Goal: Transaction & Acquisition: Book appointment/travel/reservation

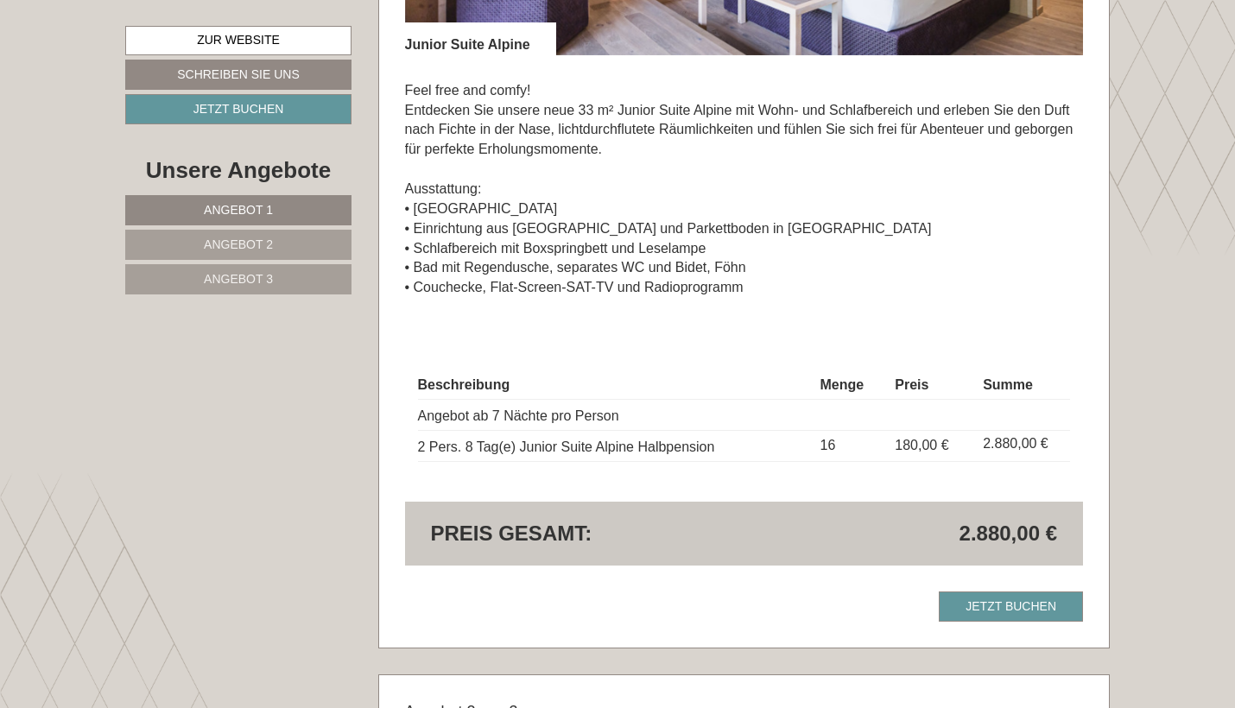
scroll to position [1430, 0]
drag, startPoint x: 462, startPoint y: 434, endPoint x: 520, endPoint y: 432, distance: 57.9
click at [520, 432] on td "2 Pers. 8 Tag(e) Junior Suite Alpine Halbpension" at bounding box center [616, 446] width 396 height 31
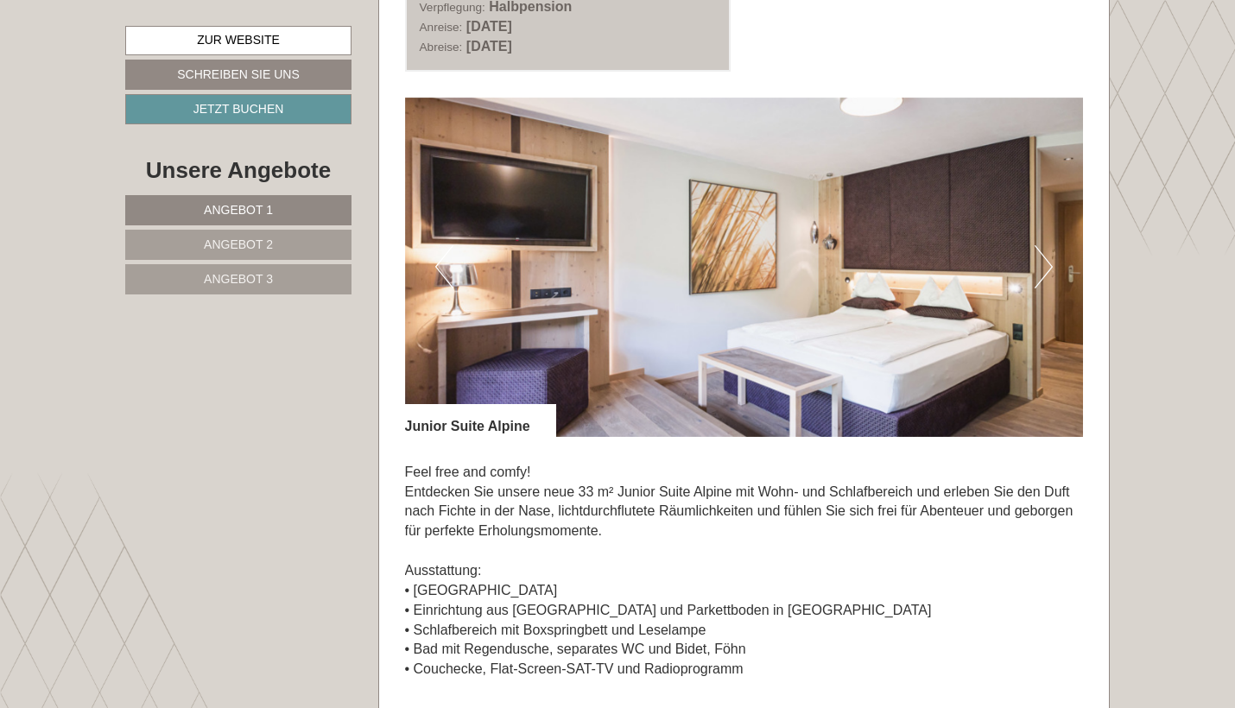
scroll to position [1049, 0]
click at [1047, 259] on button "Next" at bounding box center [1044, 267] width 18 height 43
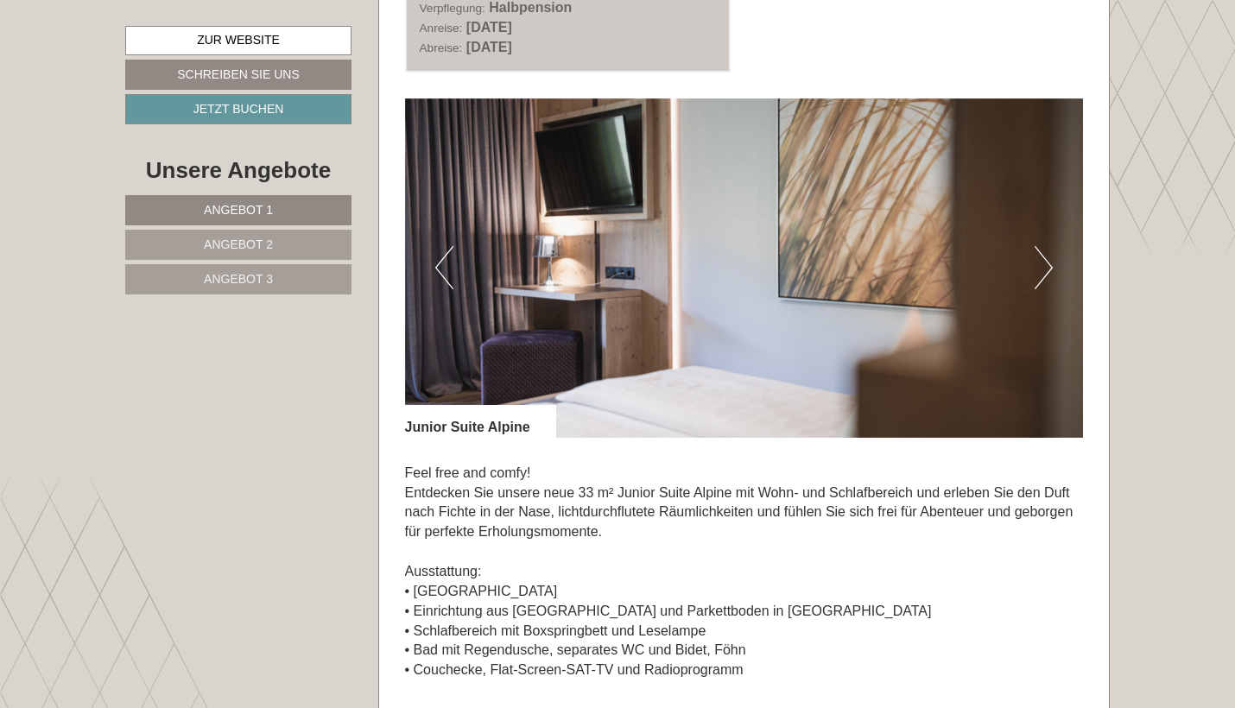
click at [1047, 258] on button "Next" at bounding box center [1044, 267] width 18 height 43
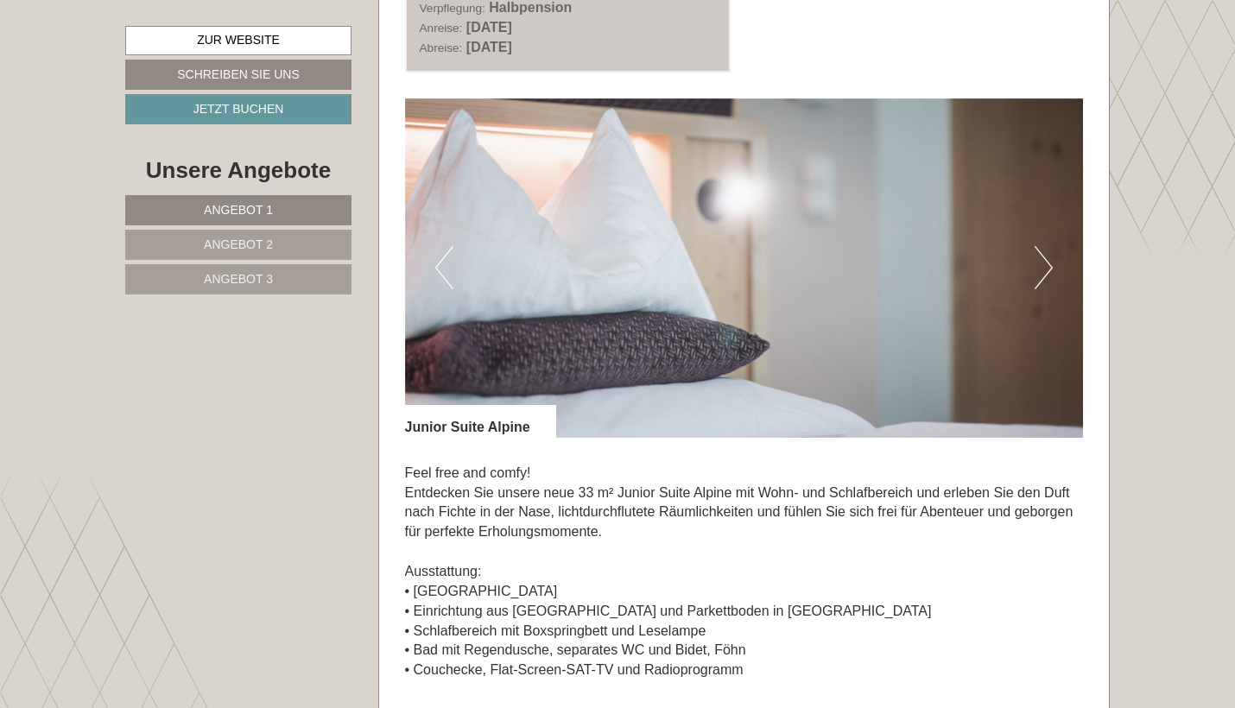
click at [1047, 258] on button "Next" at bounding box center [1044, 267] width 18 height 43
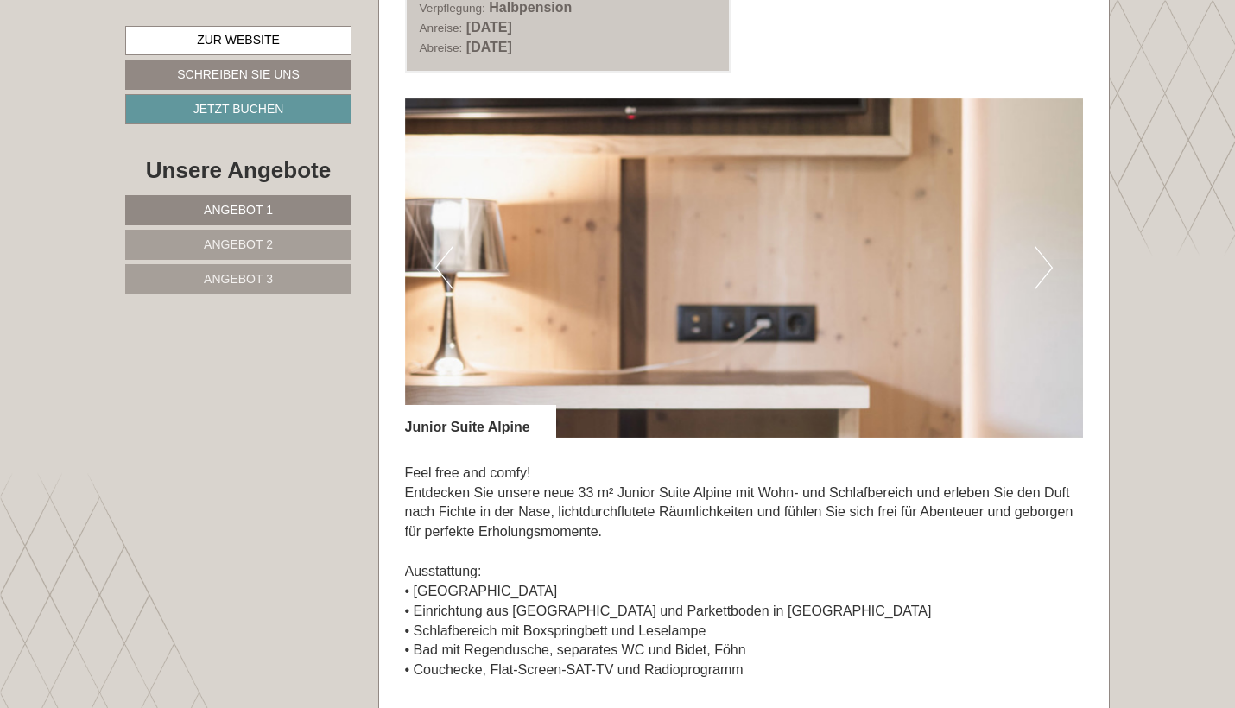
click at [1047, 258] on button "Next" at bounding box center [1044, 267] width 18 height 43
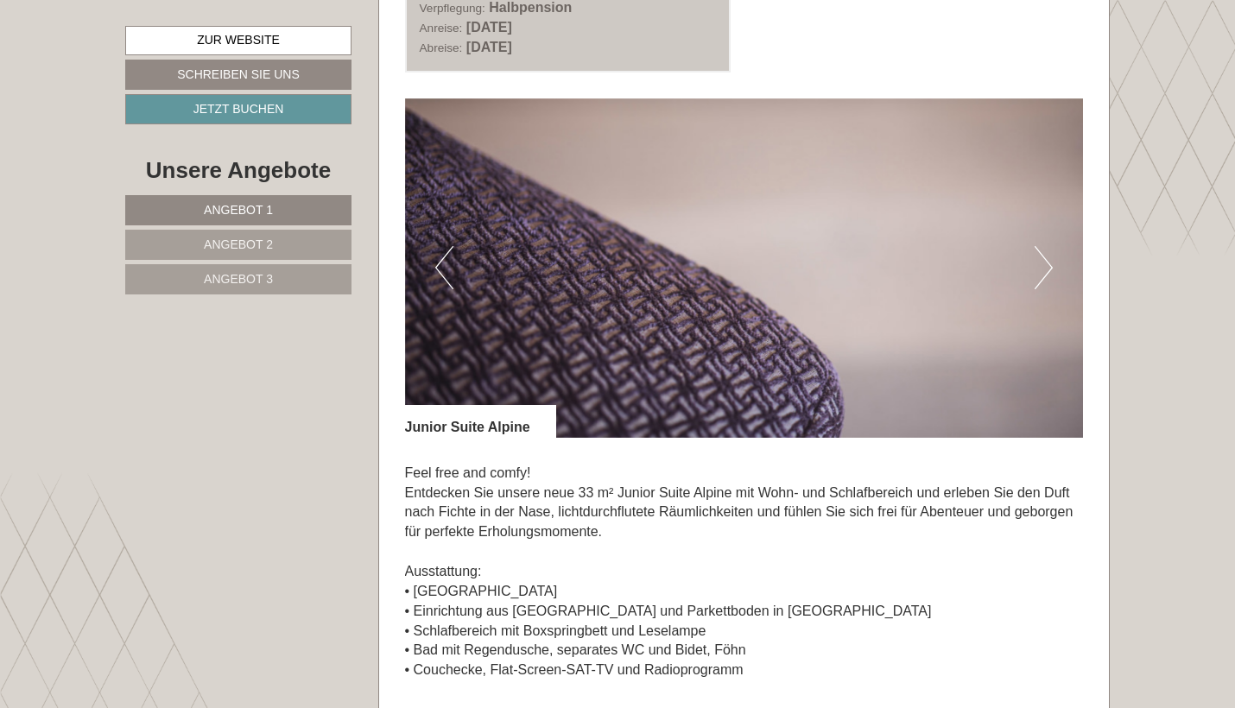
click at [1047, 258] on button "Next" at bounding box center [1044, 267] width 18 height 43
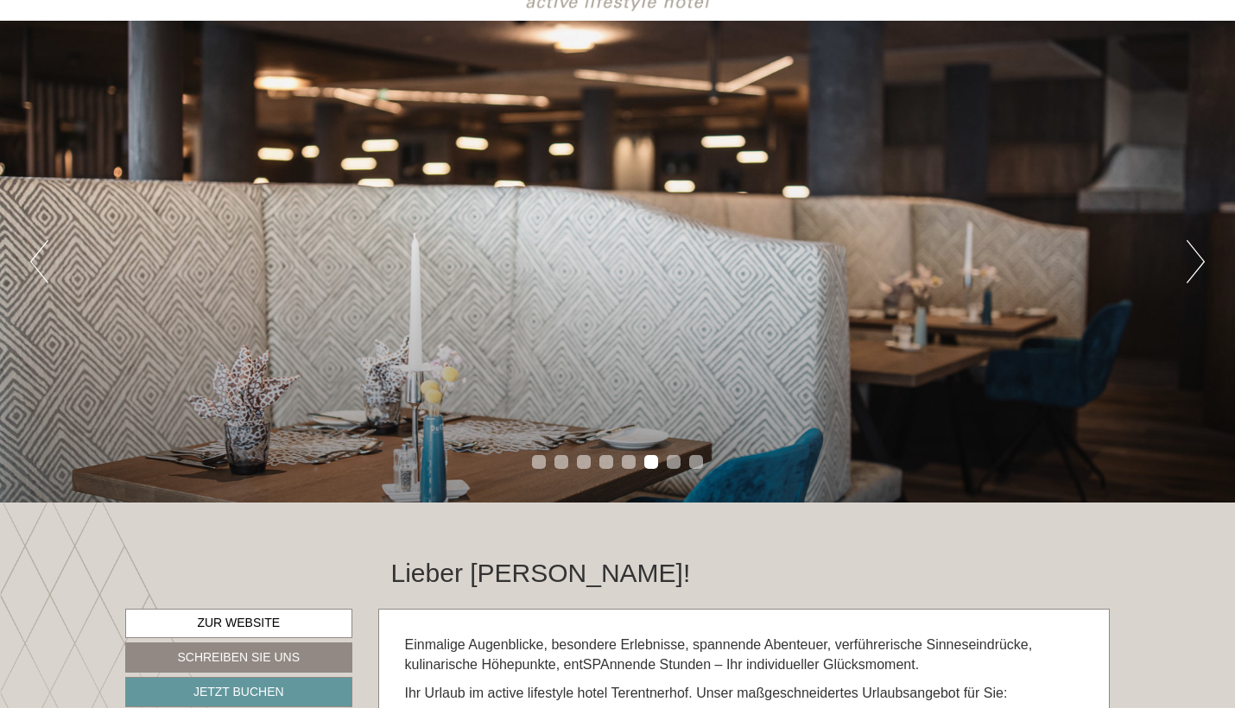
scroll to position [105, 0]
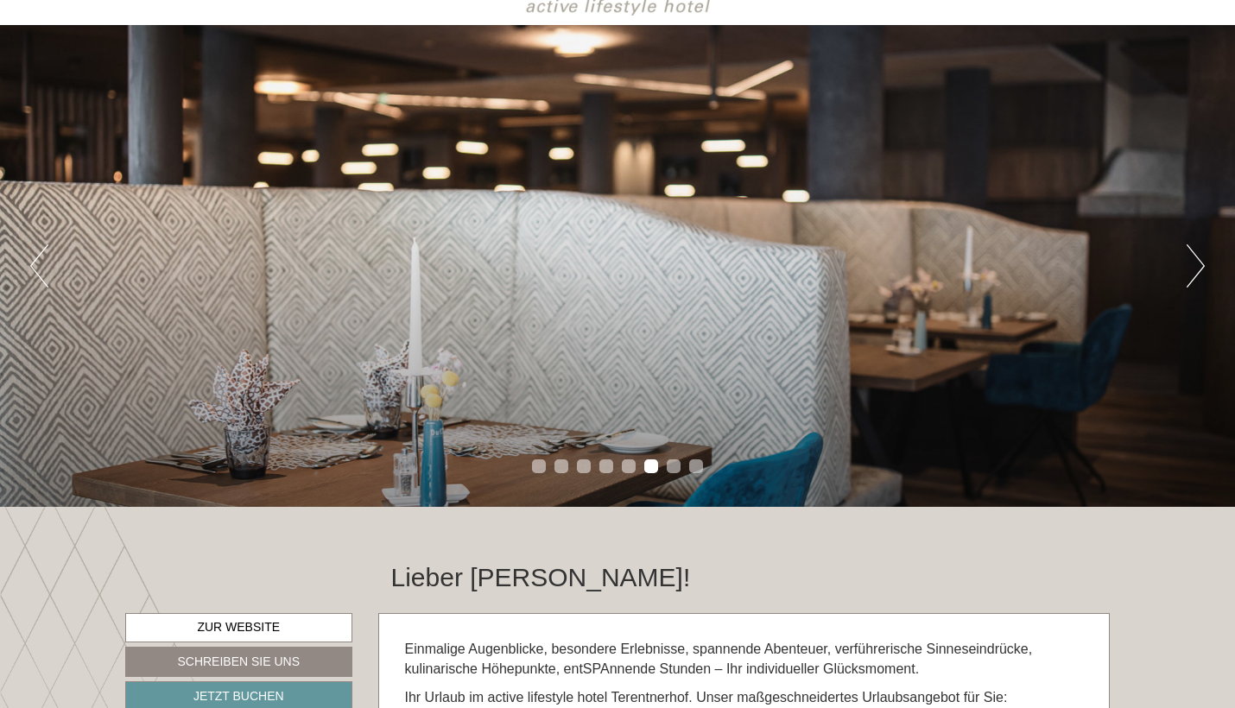
click at [1197, 262] on button "Next" at bounding box center [1196, 265] width 18 height 43
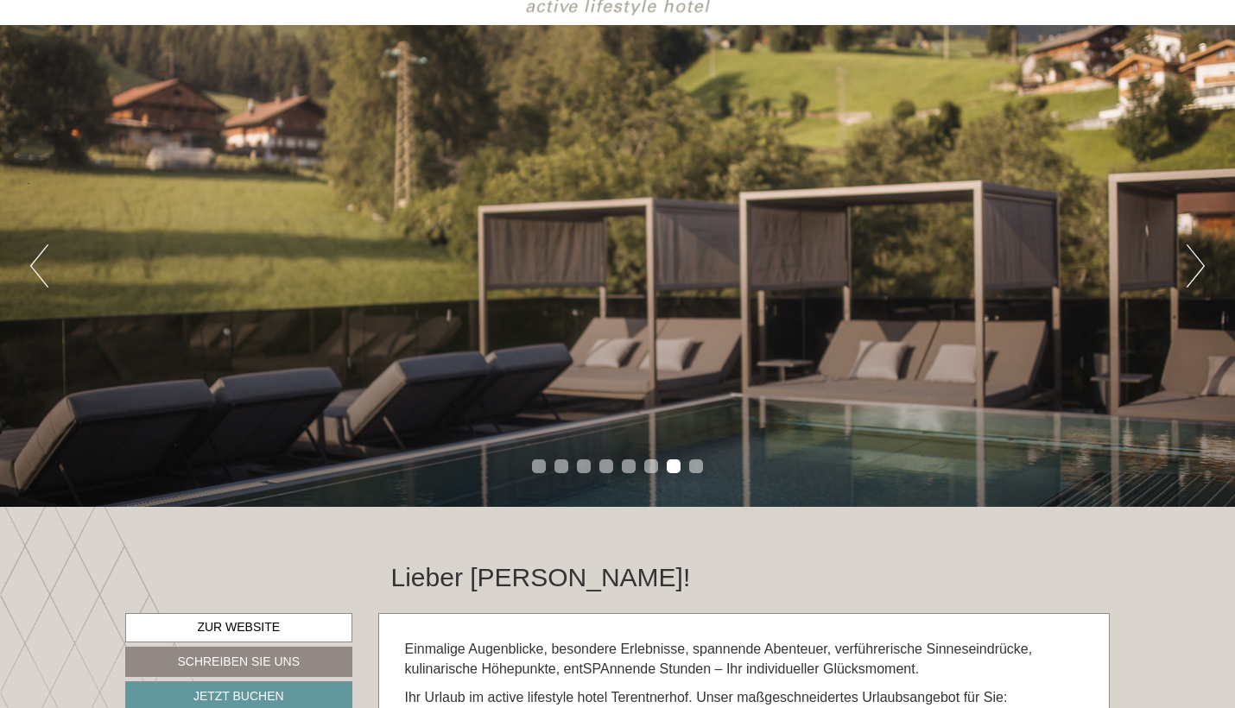
click at [1200, 263] on button "Next" at bounding box center [1196, 265] width 18 height 43
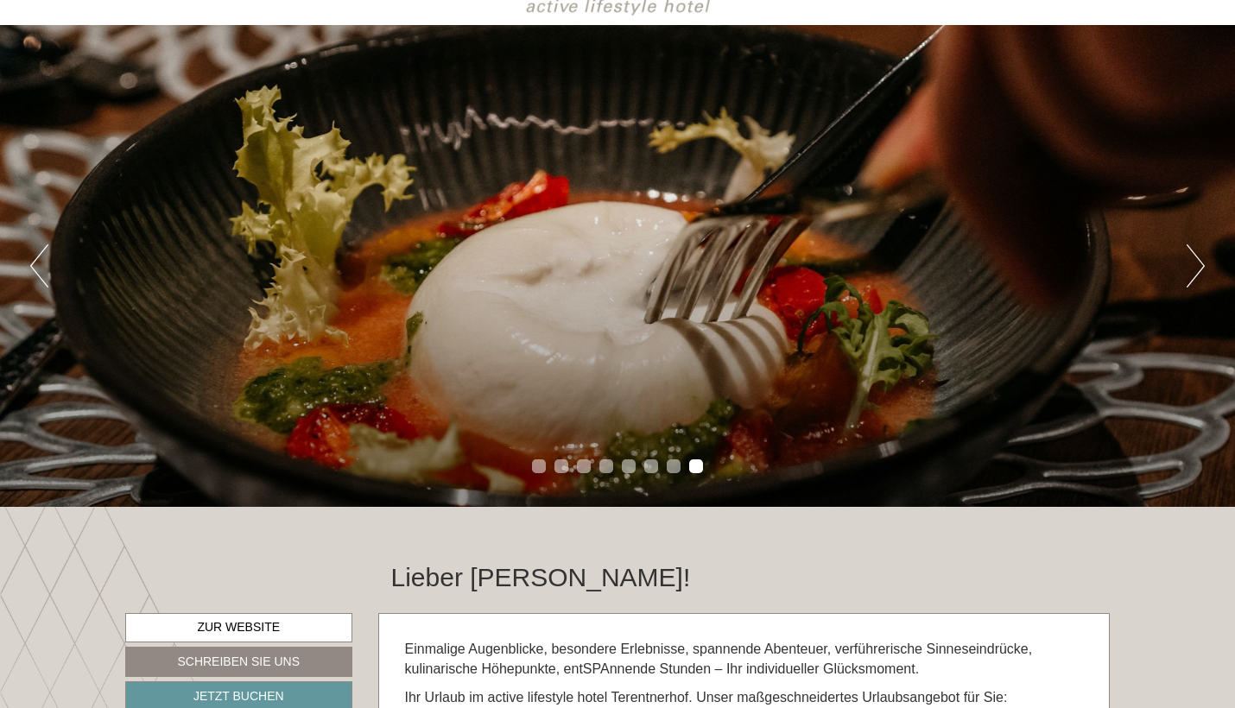
click at [1200, 263] on button "Next" at bounding box center [1196, 265] width 18 height 43
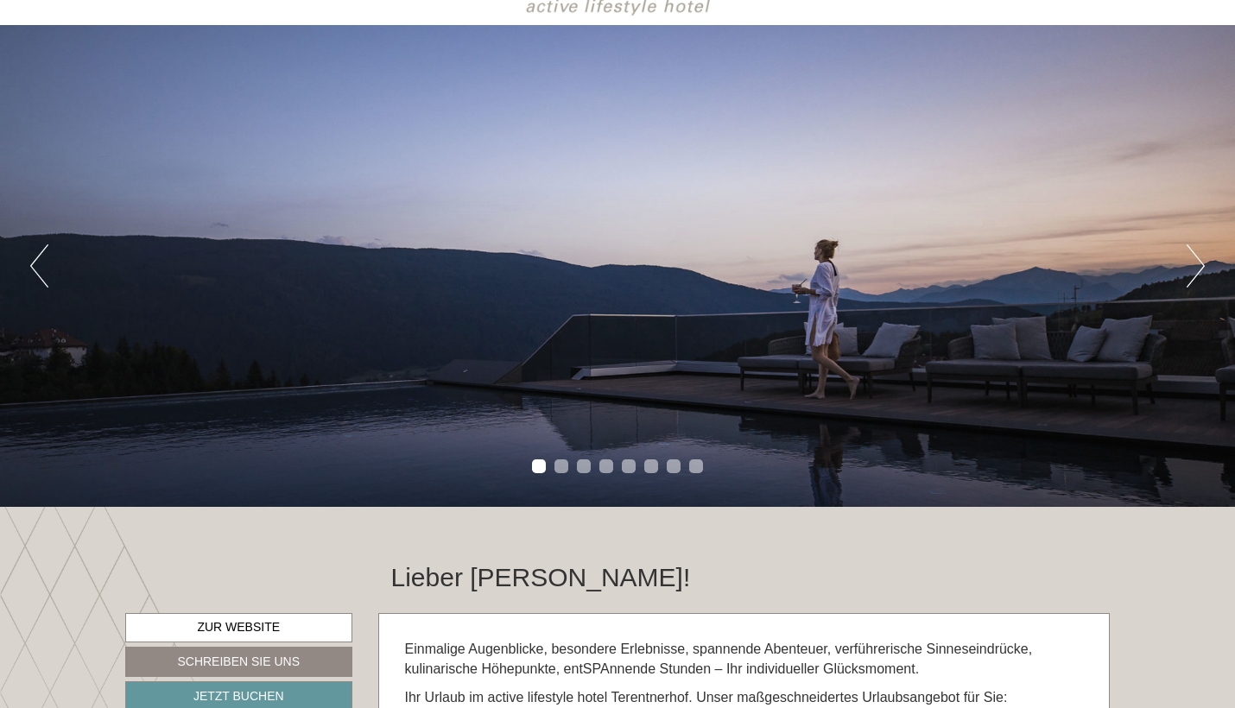
click at [1200, 263] on button "Next" at bounding box center [1196, 265] width 18 height 43
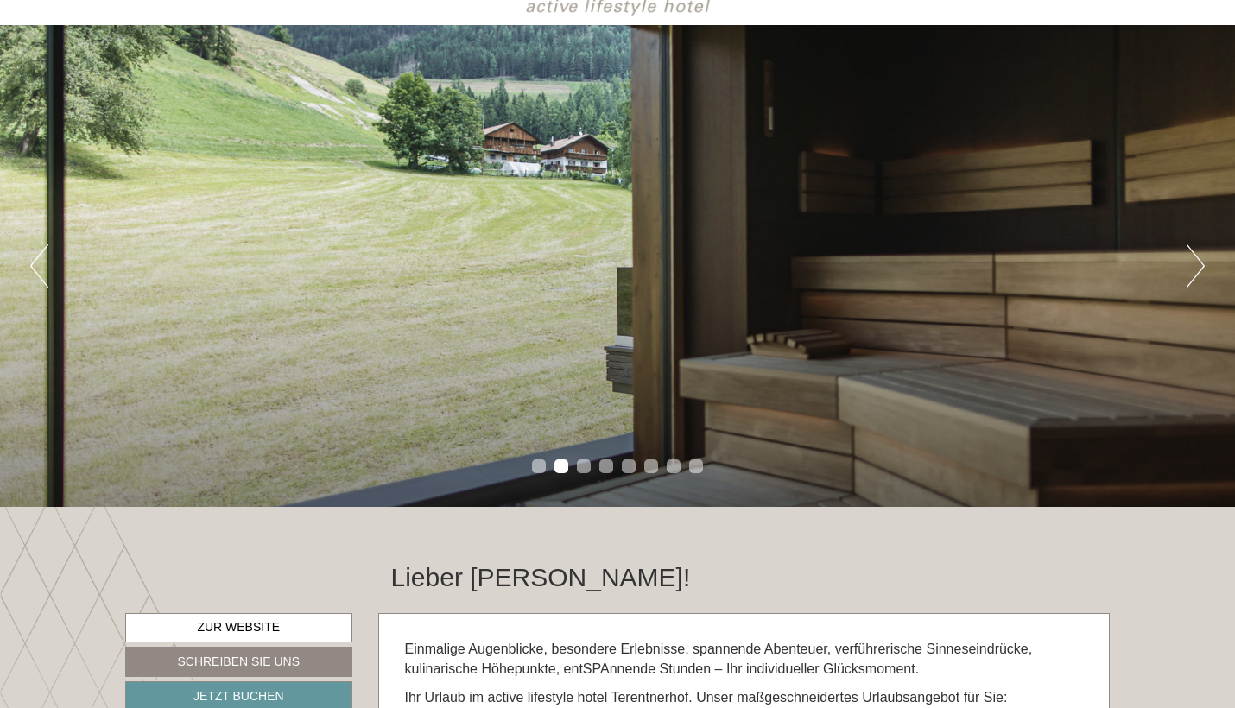
click at [1200, 263] on button "Next" at bounding box center [1196, 265] width 18 height 43
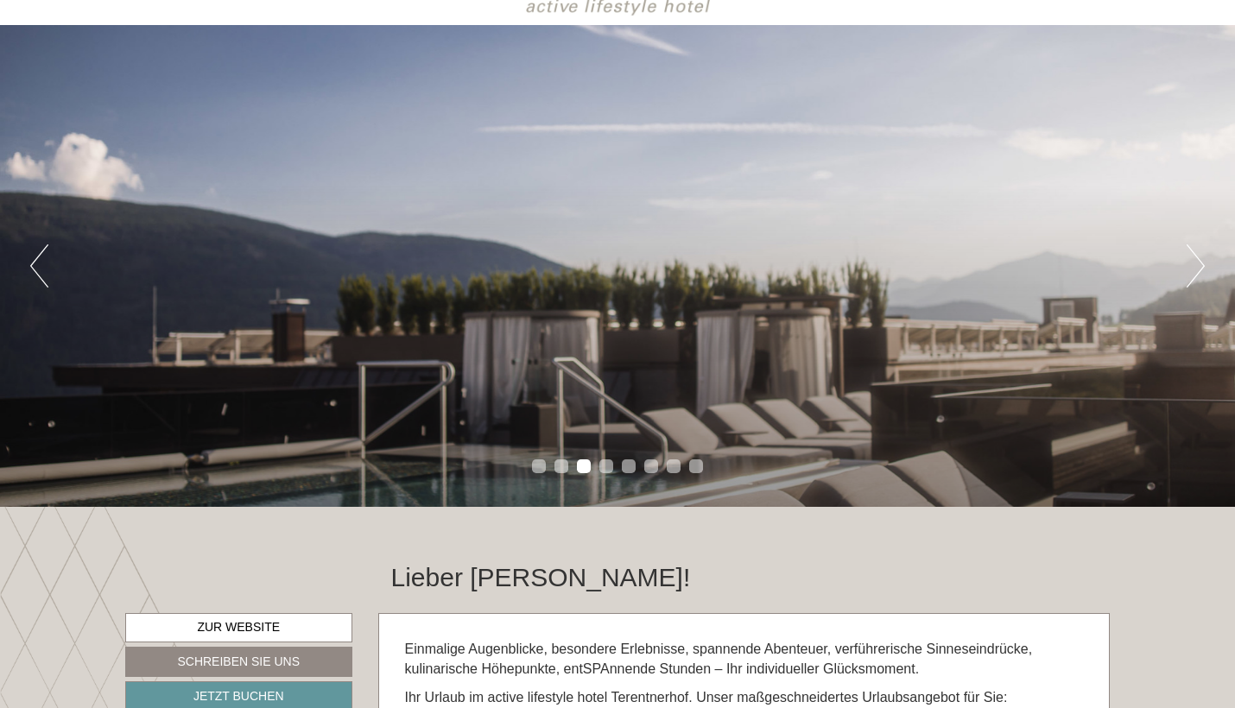
click at [1200, 263] on button "Next" at bounding box center [1196, 265] width 18 height 43
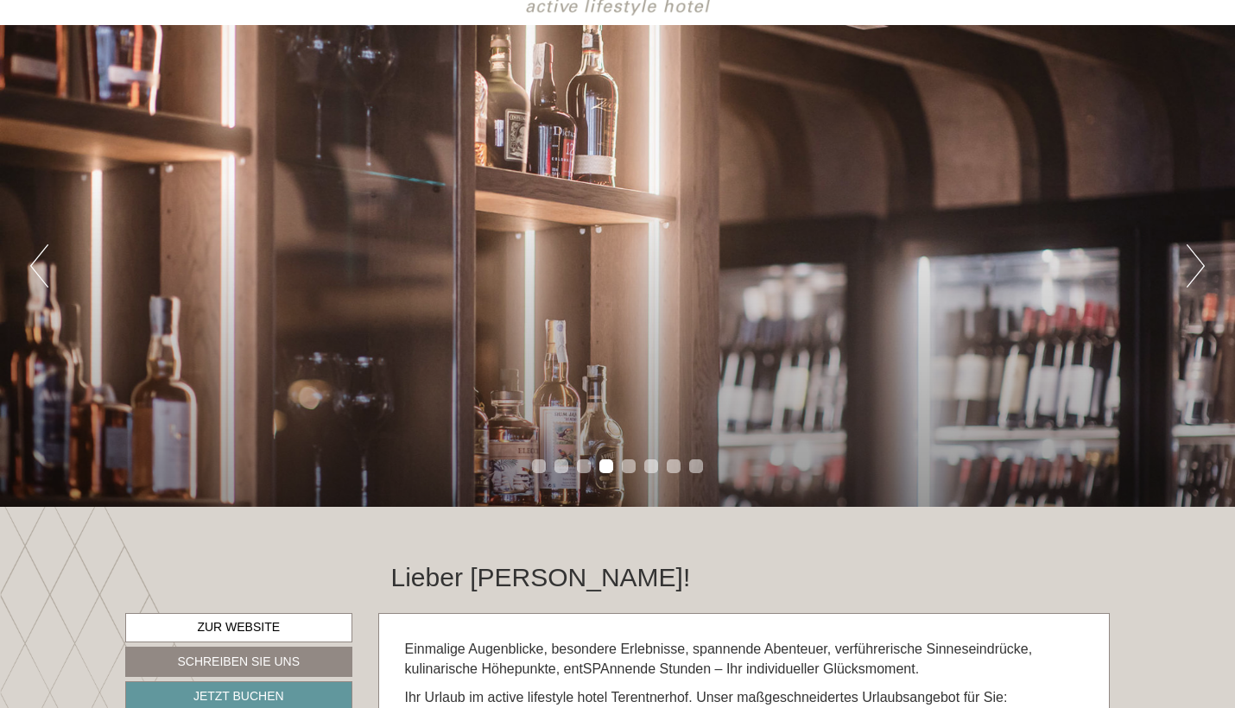
click at [1200, 263] on button "Next" at bounding box center [1196, 265] width 18 height 43
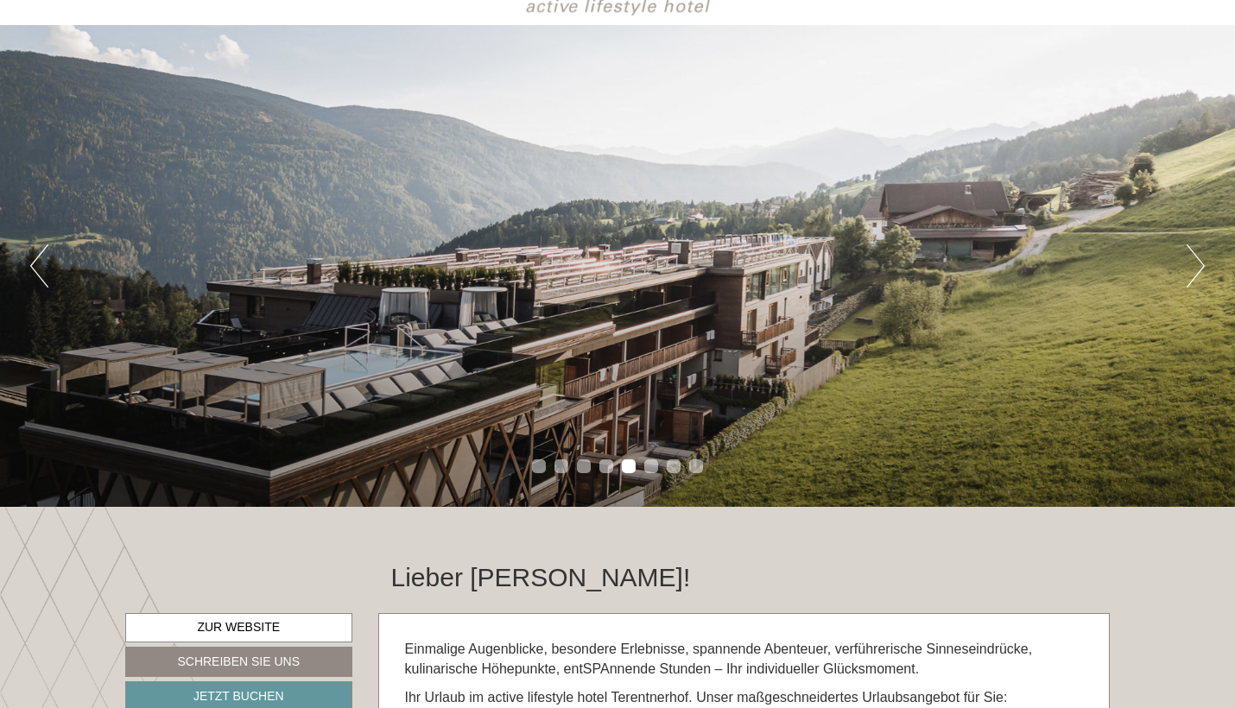
click at [1200, 263] on button "Next" at bounding box center [1196, 265] width 18 height 43
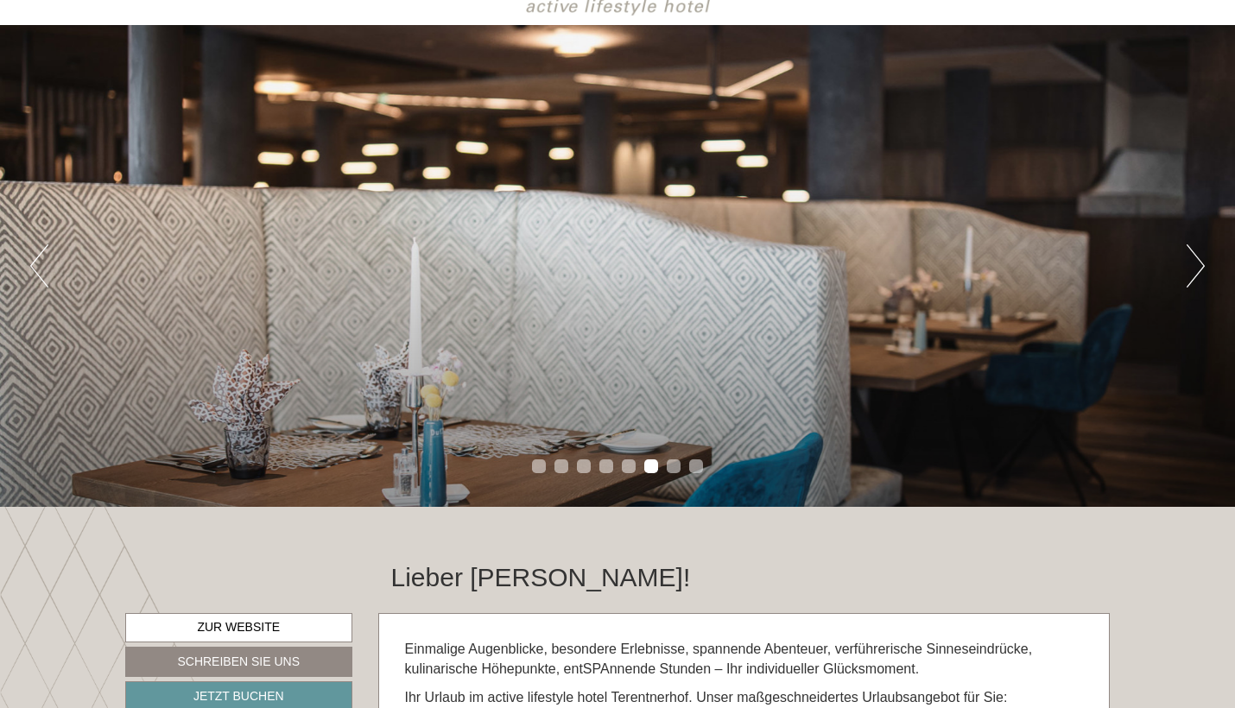
click at [1200, 263] on button "Next" at bounding box center [1196, 265] width 18 height 43
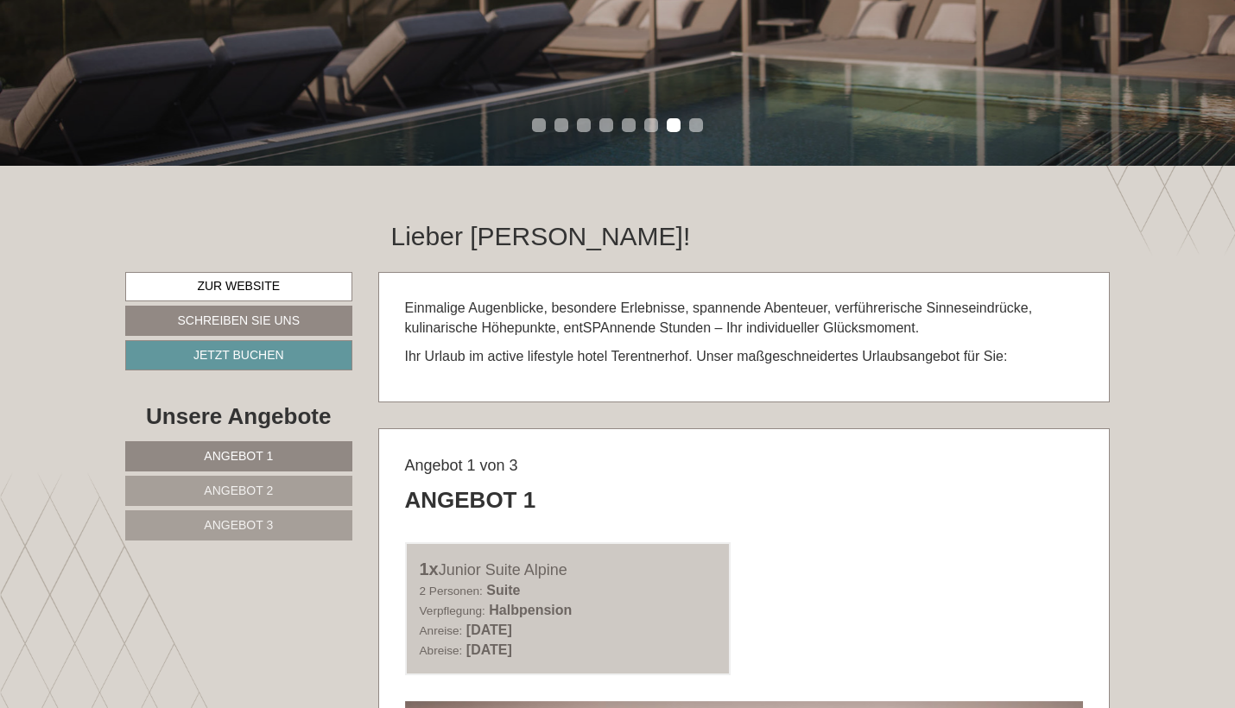
scroll to position [191, 0]
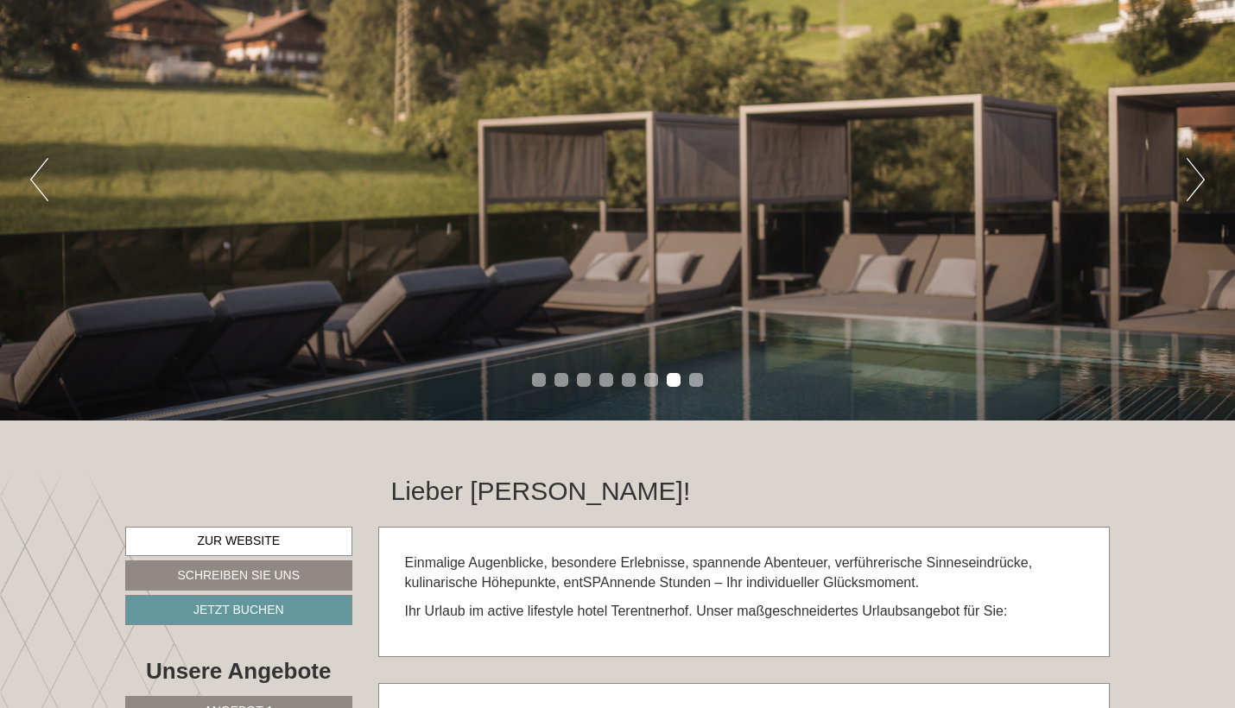
click at [1195, 188] on button "Next" at bounding box center [1196, 179] width 18 height 43
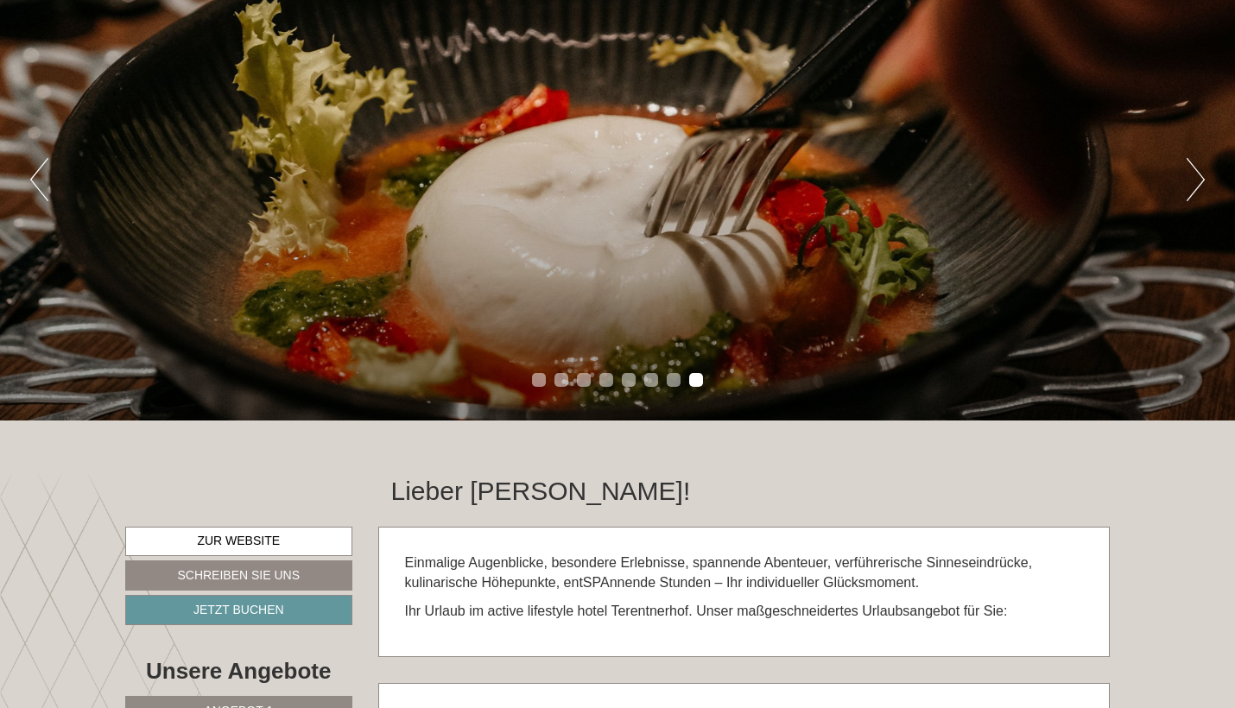
click at [1195, 188] on button "Next" at bounding box center [1196, 179] width 18 height 43
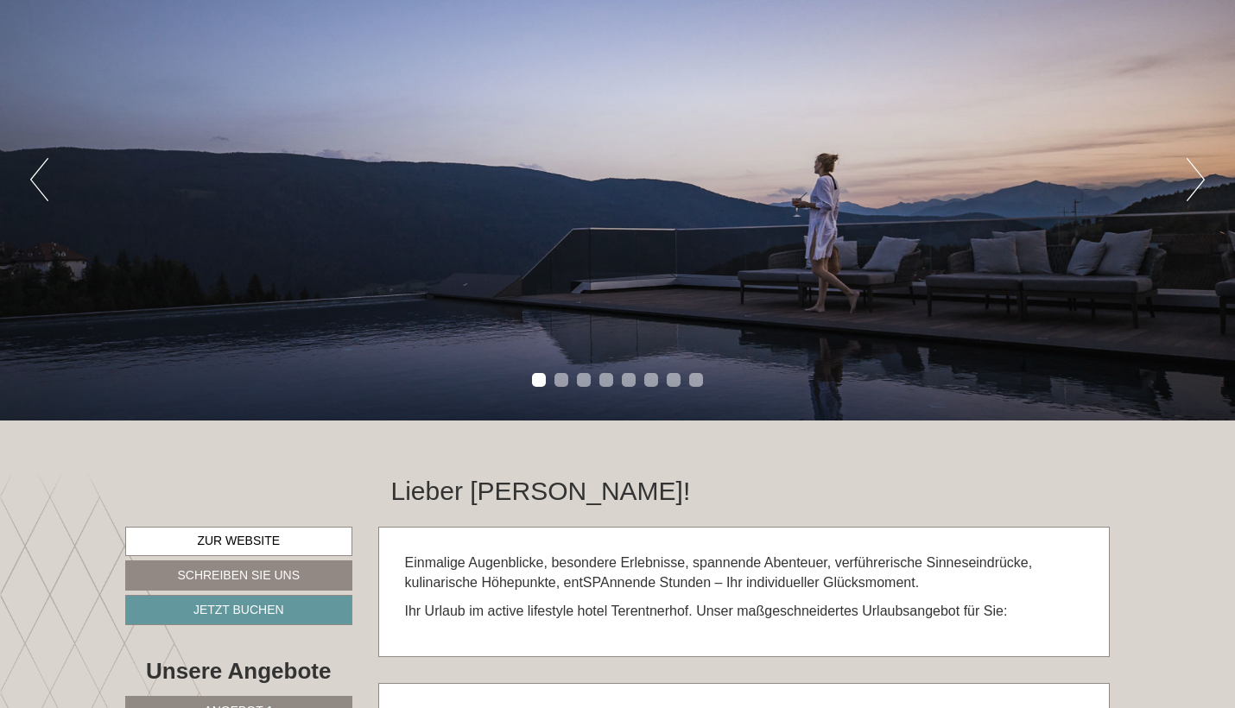
click at [1195, 188] on button "Next" at bounding box center [1196, 179] width 18 height 43
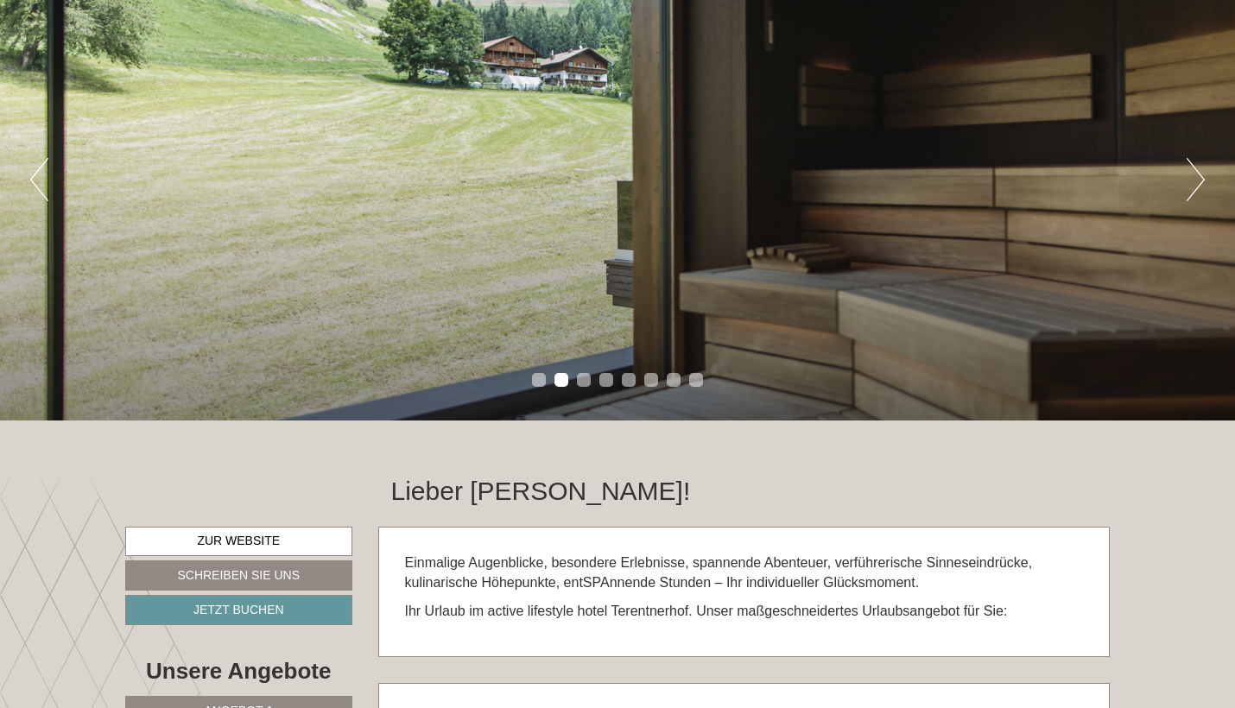
click at [1195, 188] on button "Next" at bounding box center [1196, 179] width 18 height 43
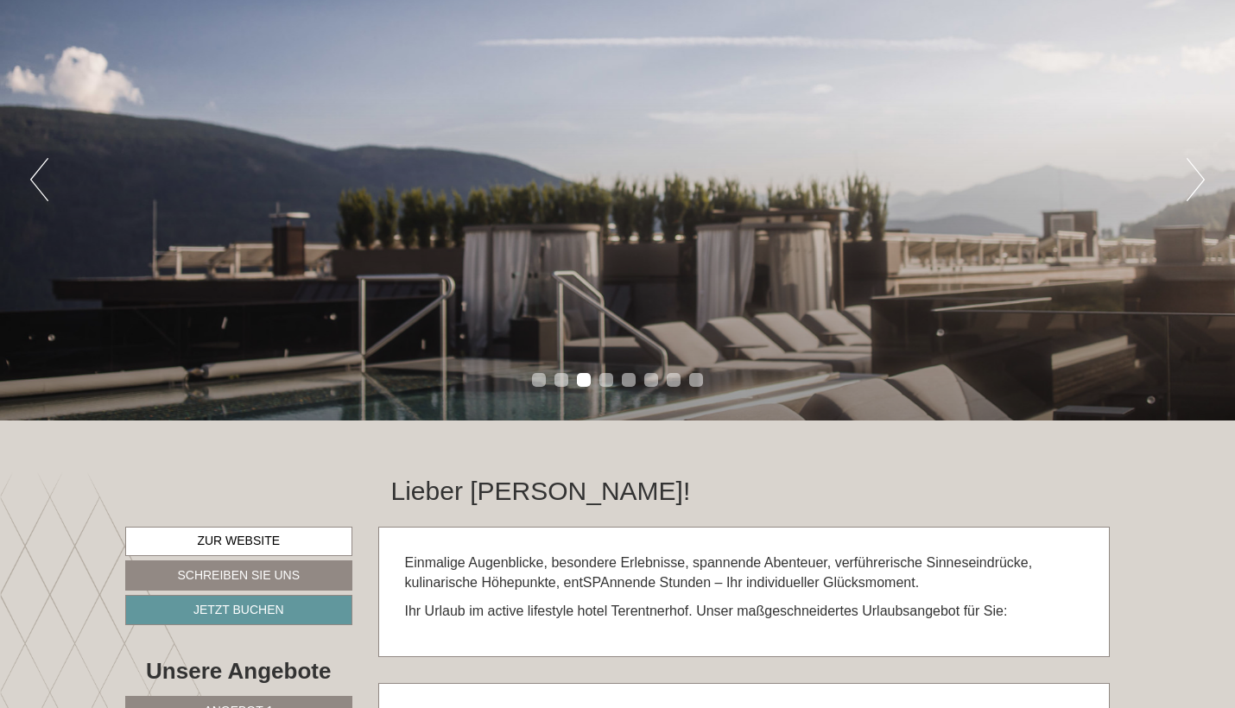
click at [1195, 188] on button "Next" at bounding box center [1196, 179] width 18 height 43
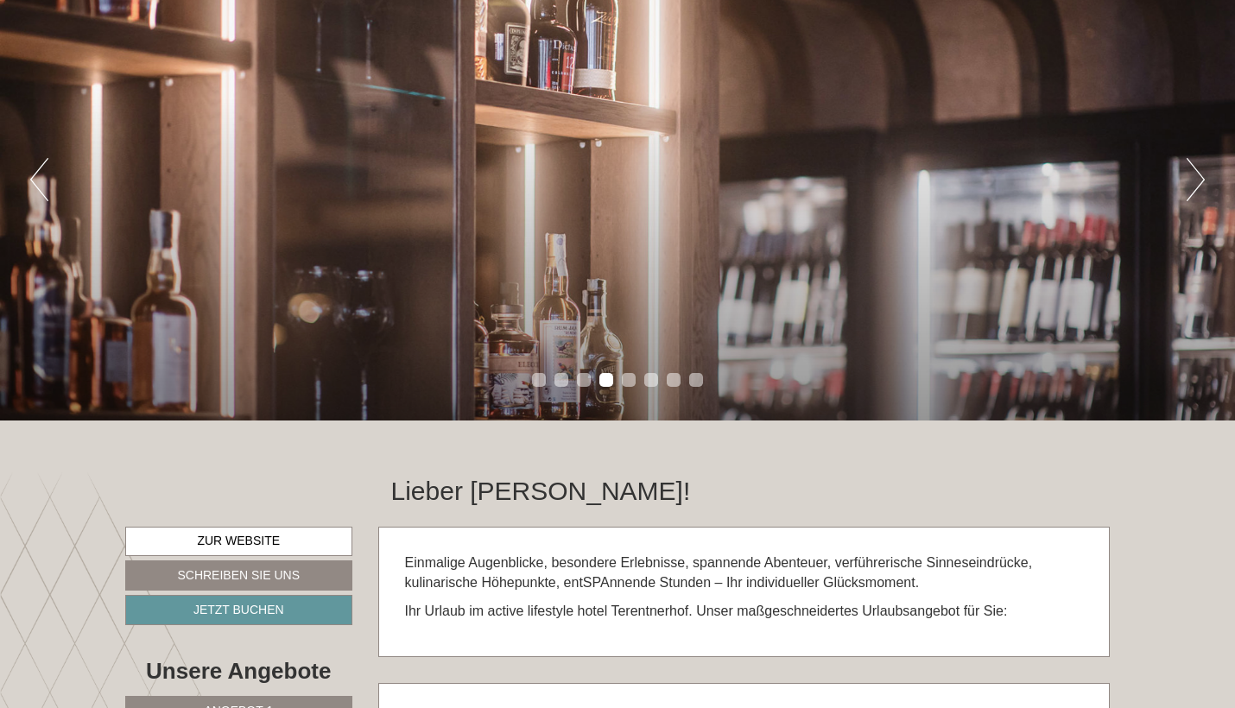
click at [1195, 188] on button "Next" at bounding box center [1196, 179] width 18 height 43
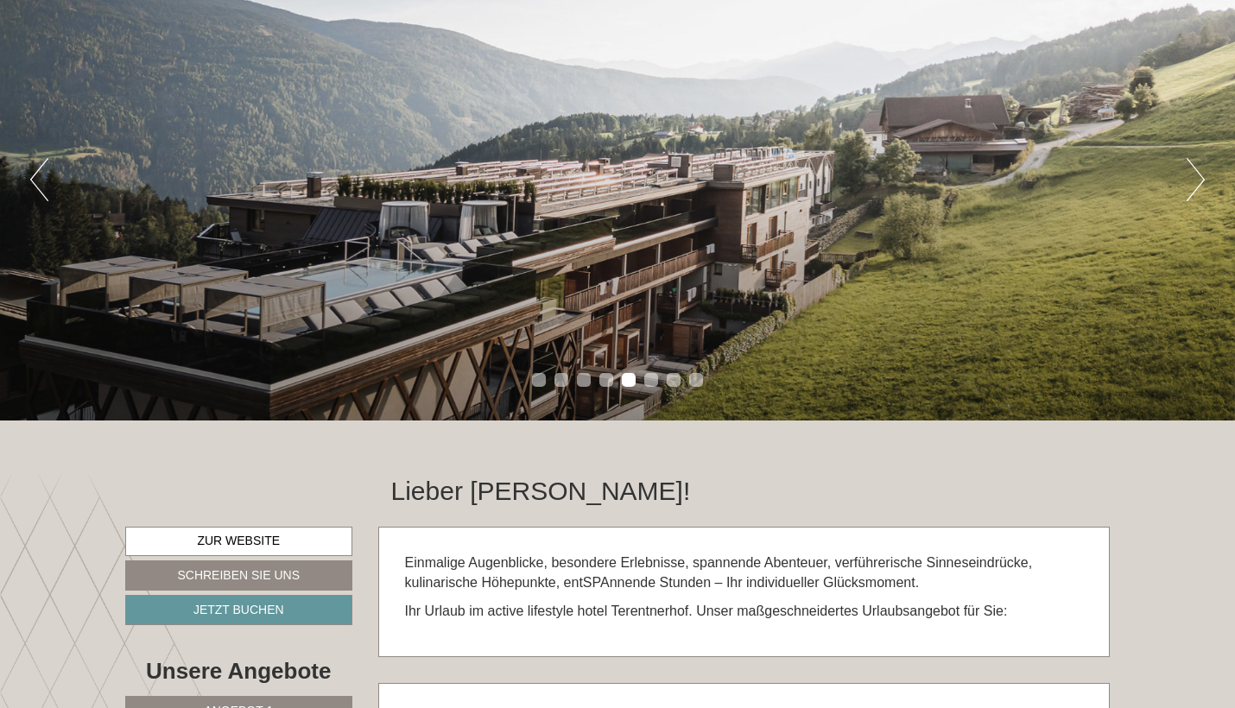
click at [1189, 174] on button "Next" at bounding box center [1196, 179] width 18 height 43
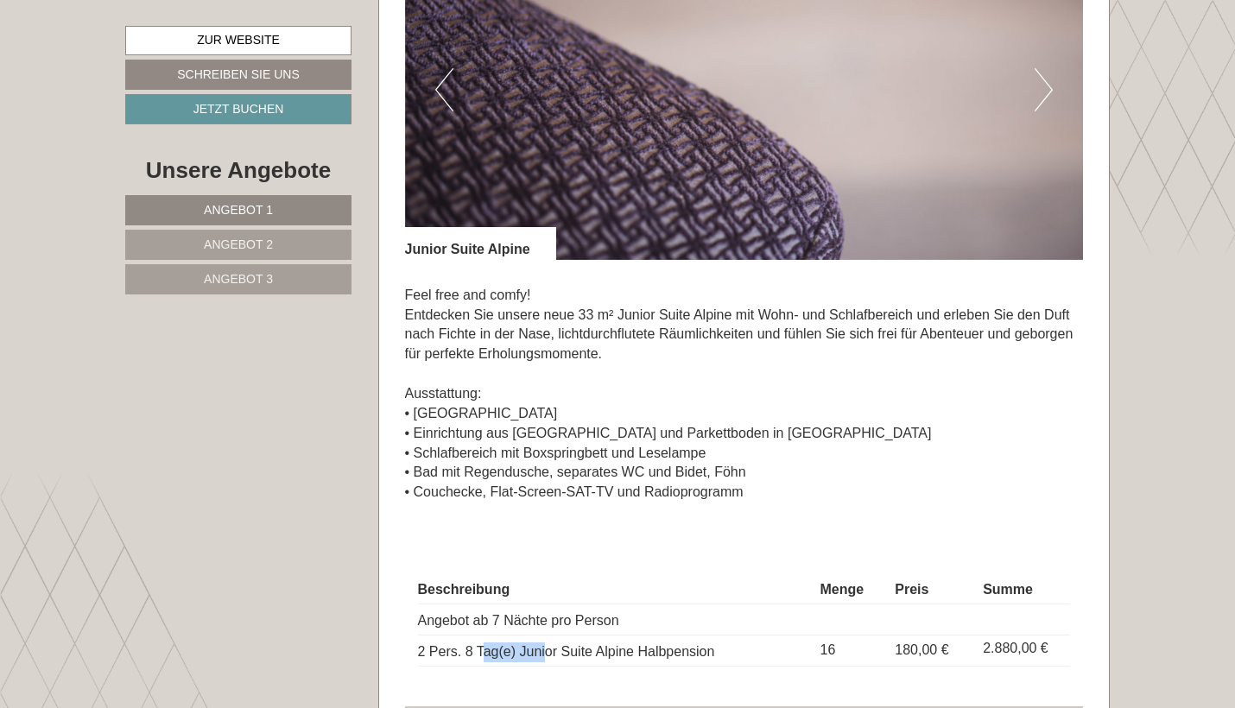
scroll to position [1396, 0]
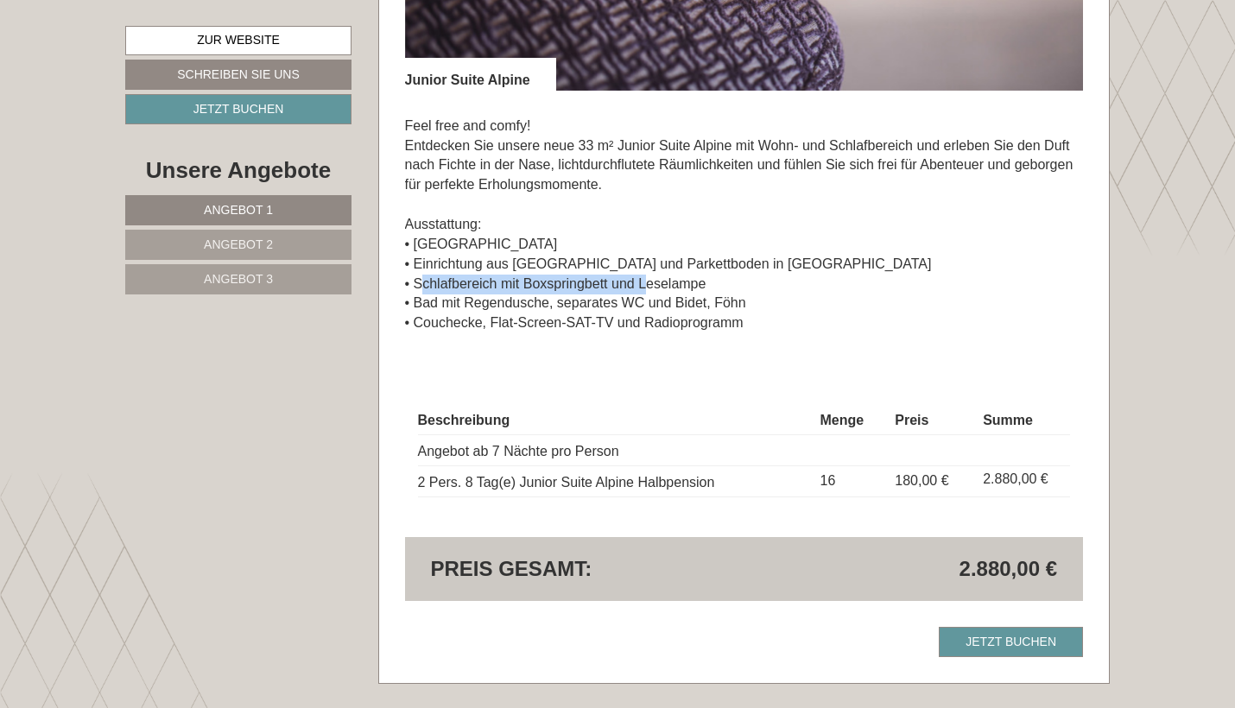
drag, startPoint x: 423, startPoint y: 263, endPoint x: 648, endPoint y: 263, distance: 224.6
click at [648, 264] on p "Feel free and comfy! Entdecken Sie unsere neue 33 m² Junior Suite Alpine mit Wo…" at bounding box center [744, 225] width 679 height 217
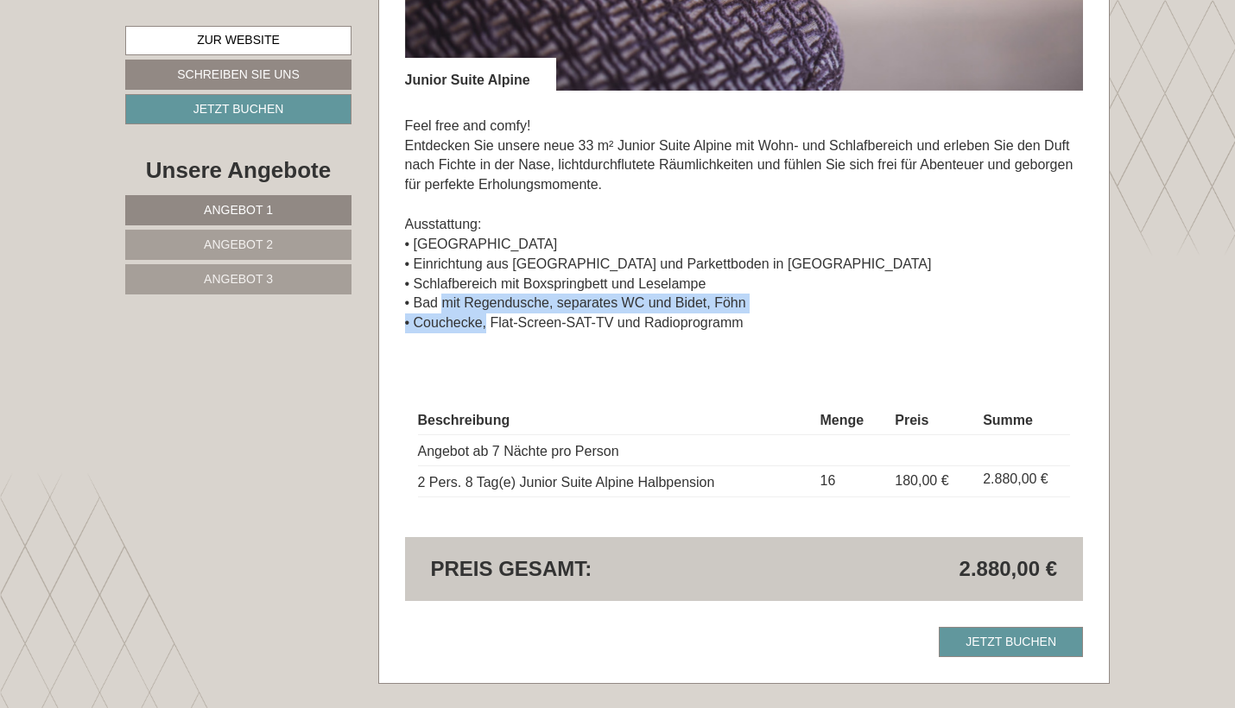
drag, startPoint x: 485, startPoint y: 298, endPoint x: 443, endPoint y: 291, distance: 42.0
click at [441, 293] on p "Feel free and comfy! Entdecken Sie unsere neue 33 m² Junior Suite Alpine mit Wo…" at bounding box center [744, 225] width 679 height 217
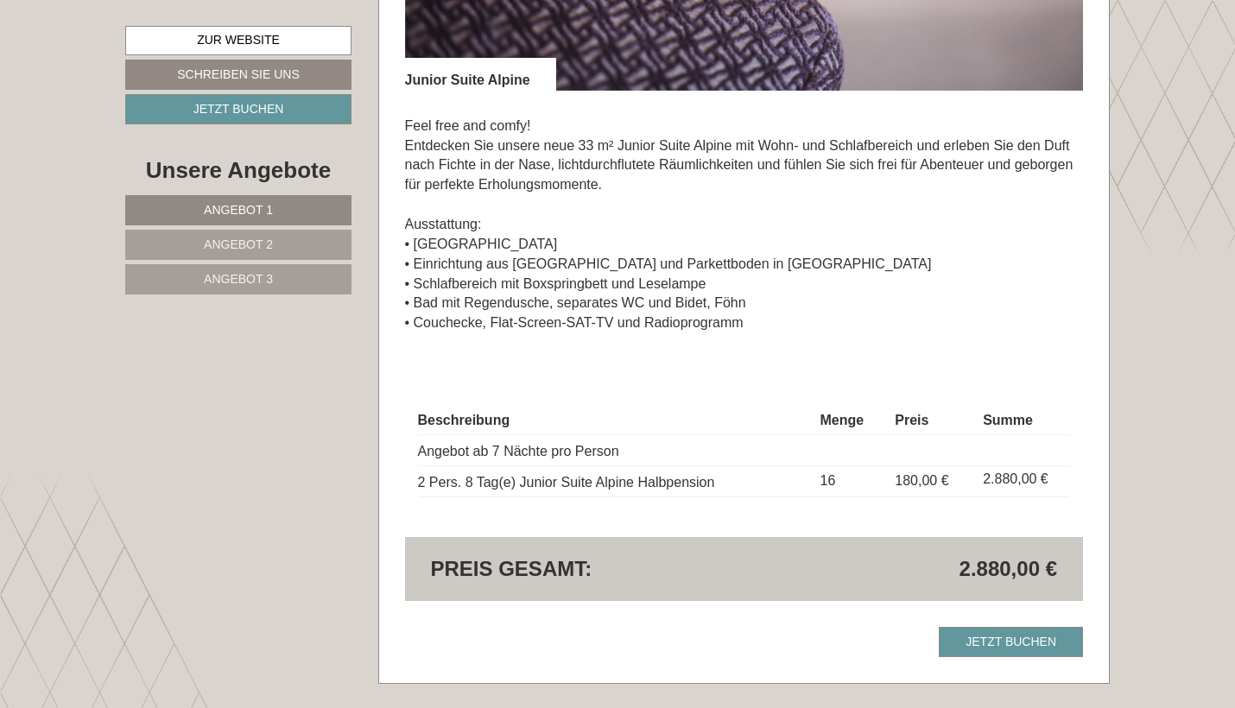
click at [541, 333] on div "Feel free and comfy! Entdecken Sie unsere neue 33 m² Junior Suite Alpine mit Wo…" at bounding box center [744, 229] width 679 height 277
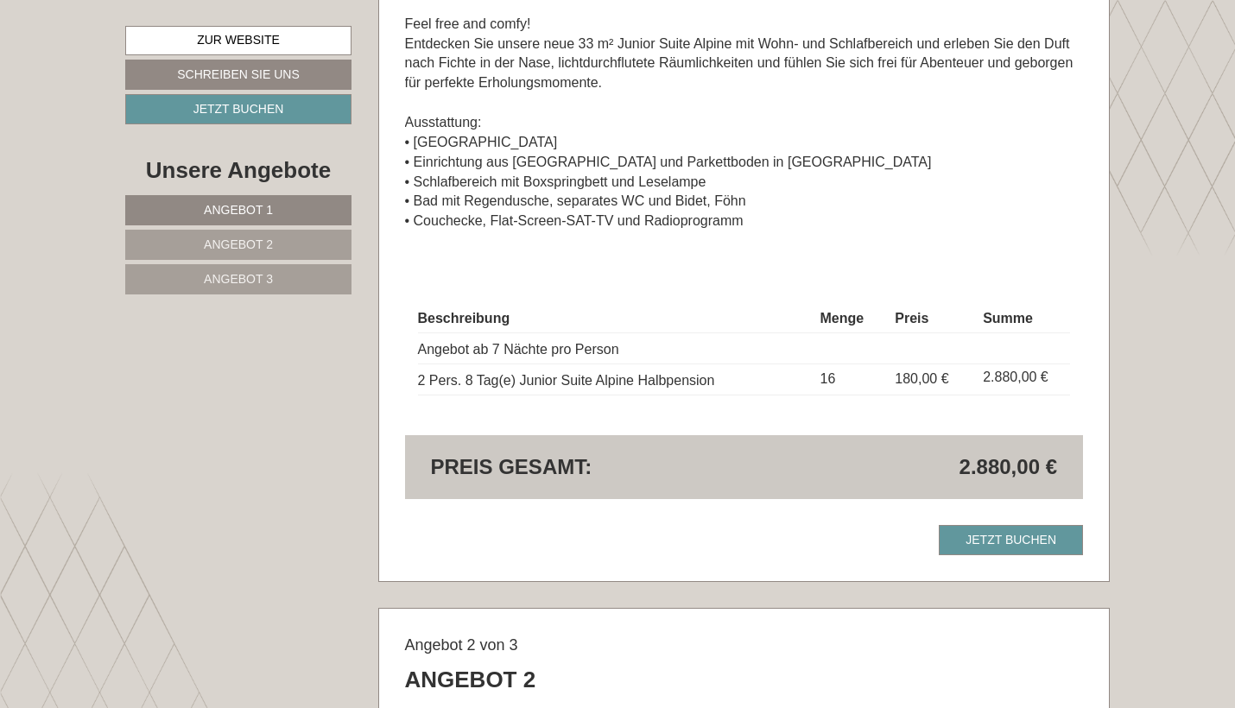
scroll to position [1500, 0]
drag, startPoint x: 983, startPoint y: 363, endPoint x: 968, endPoint y: 404, distance: 44.0
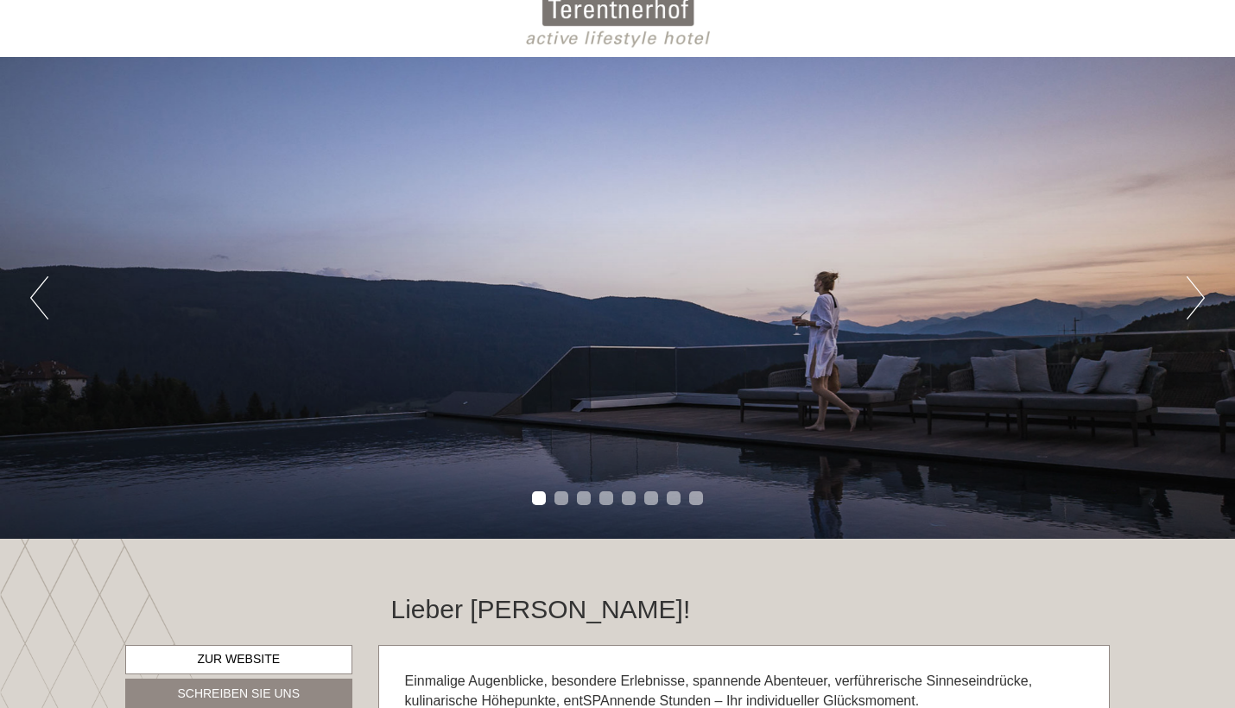
scroll to position [67, 0]
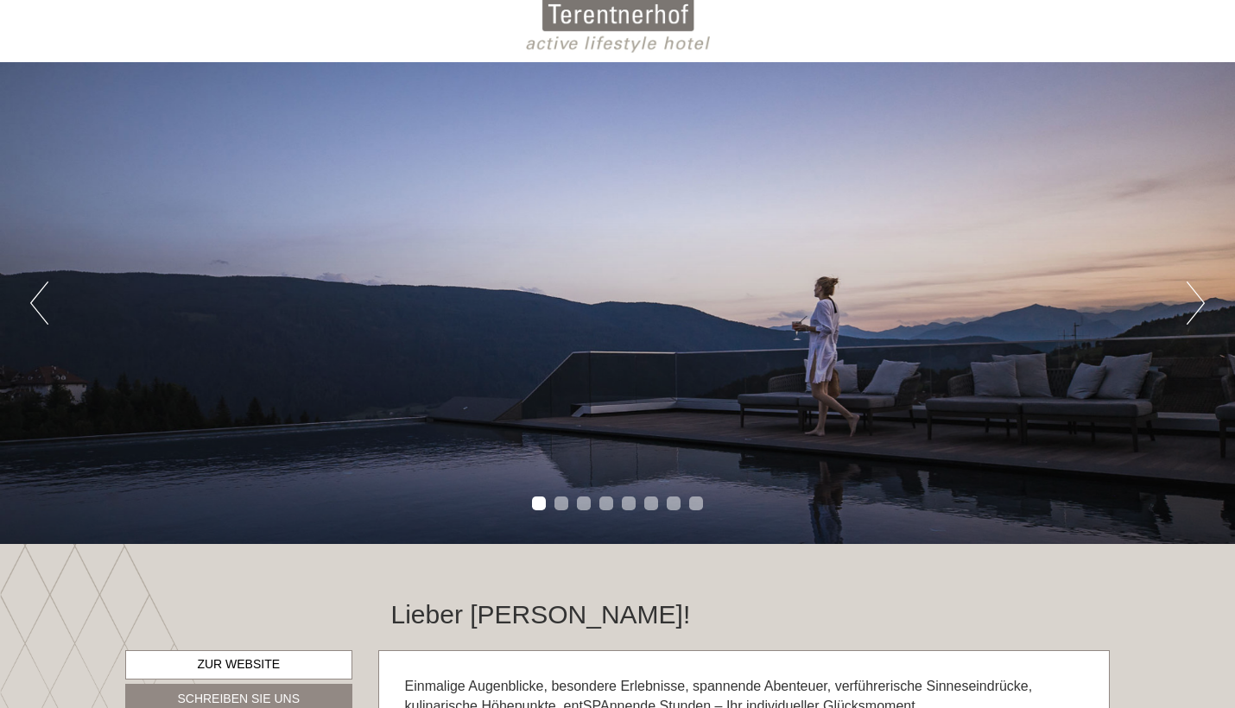
click at [1186, 307] on div "Previous Next 1 2 3 4 5 6 7 8" at bounding box center [617, 303] width 1235 height 482
click at [1201, 307] on button "Next" at bounding box center [1196, 303] width 18 height 43
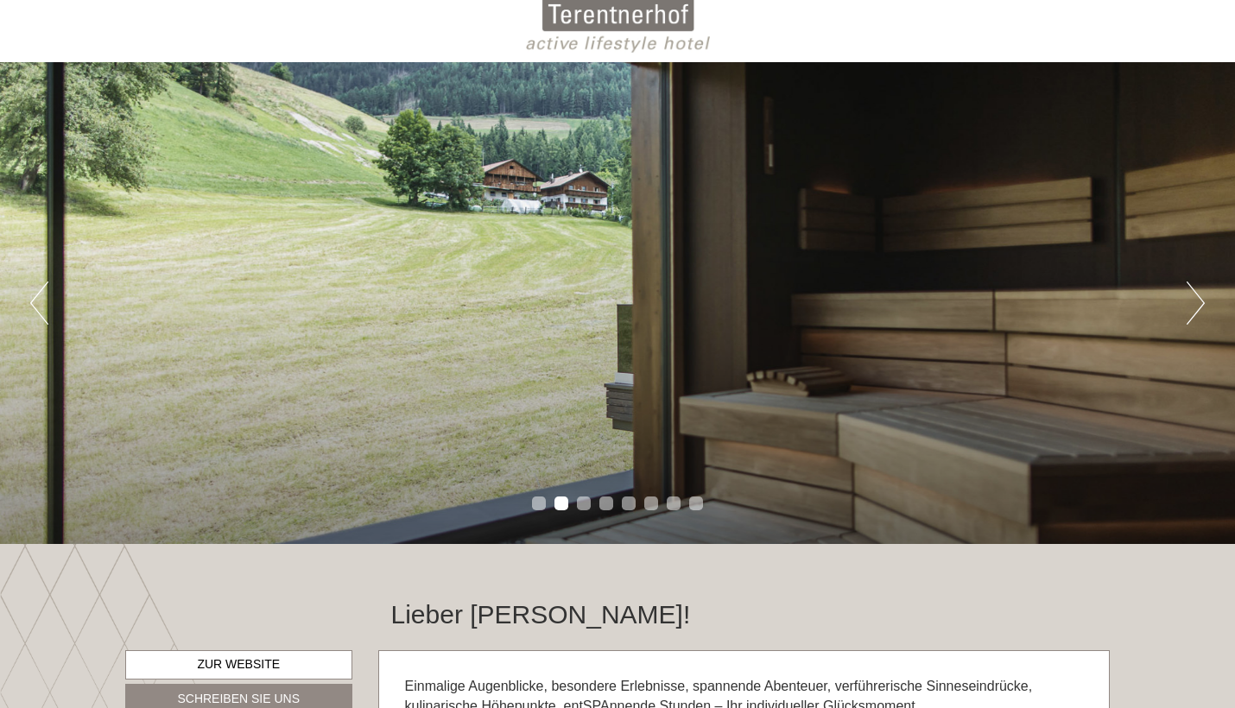
click at [1201, 307] on button "Next" at bounding box center [1196, 303] width 18 height 43
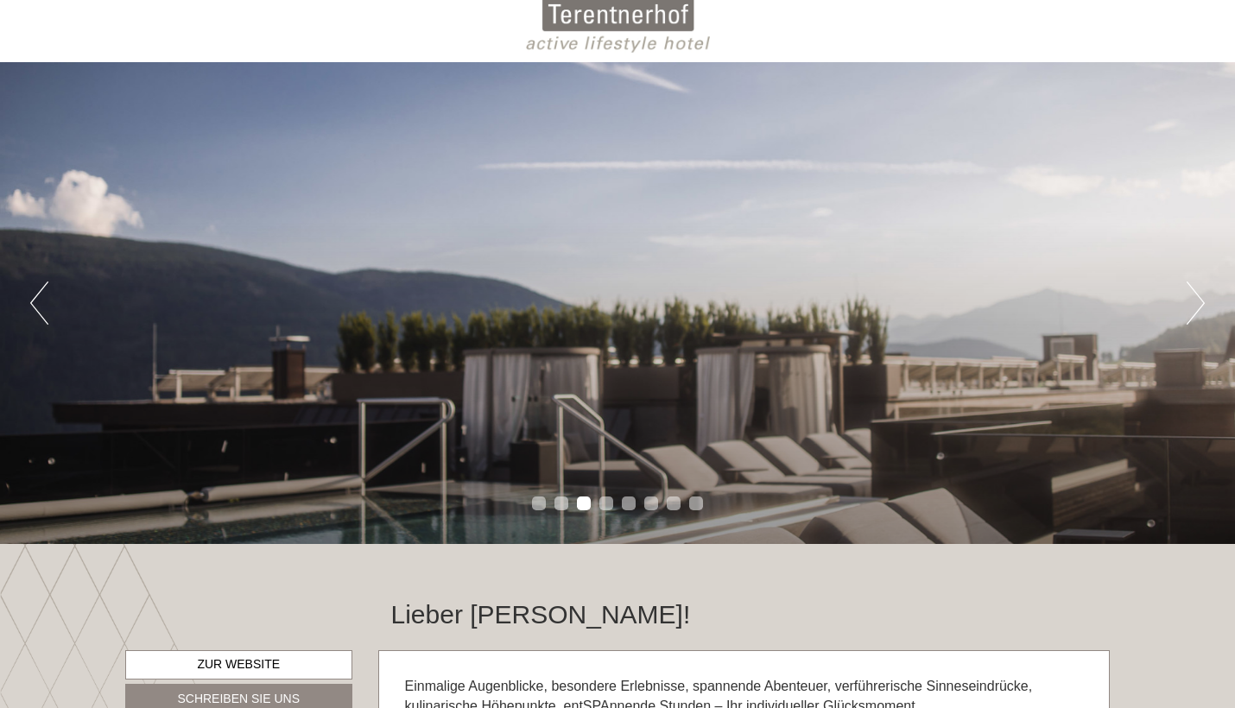
click at [1201, 307] on button "Next" at bounding box center [1196, 303] width 18 height 43
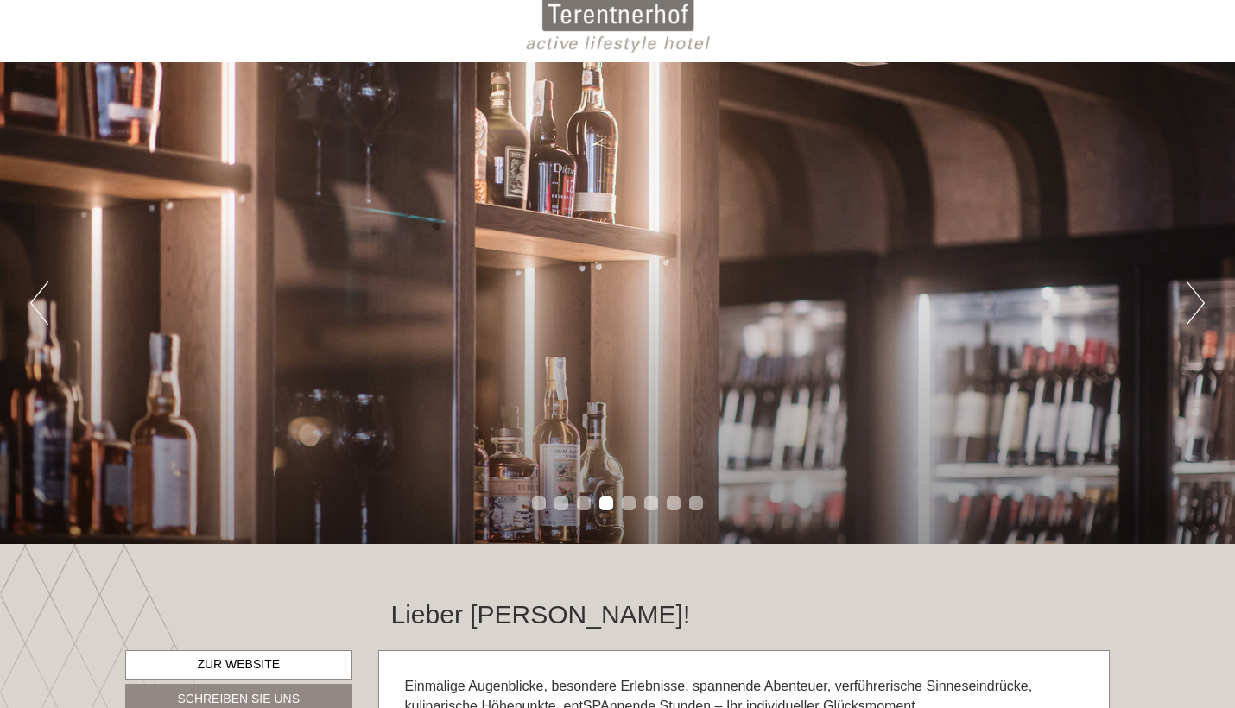
click at [1201, 307] on button "Next" at bounding box center [1196, 303] width 18 height 43
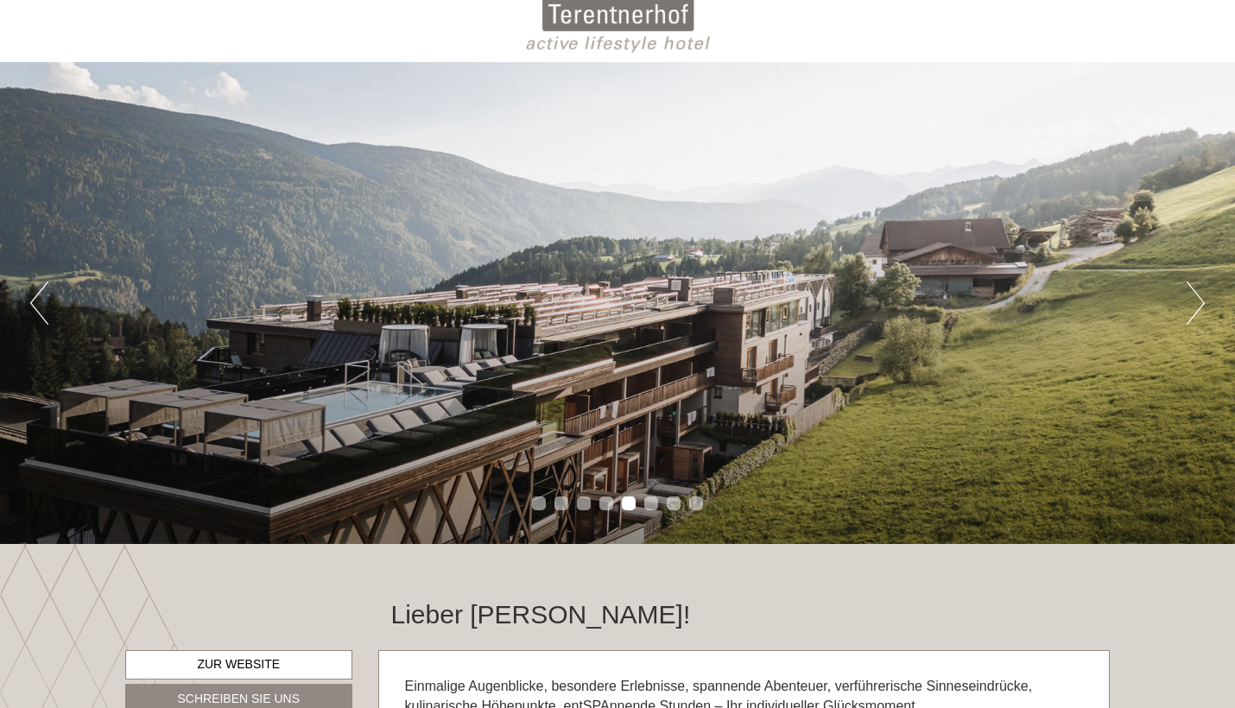
click at [547, 397] on div "Previous Next 1 2 3 4 5 6 7 8" at bounding box center [617, 303] width 1235 height 482
click at [742, 71] on div "Previous Next 1 2 3 4 5 6 7 8" at bounding box center [617, 303] width 1235 height 482
drag, startPoint x: 553, startPoint y: 16, endPoint x: 696, endPoint y: 12, distance: 143.4
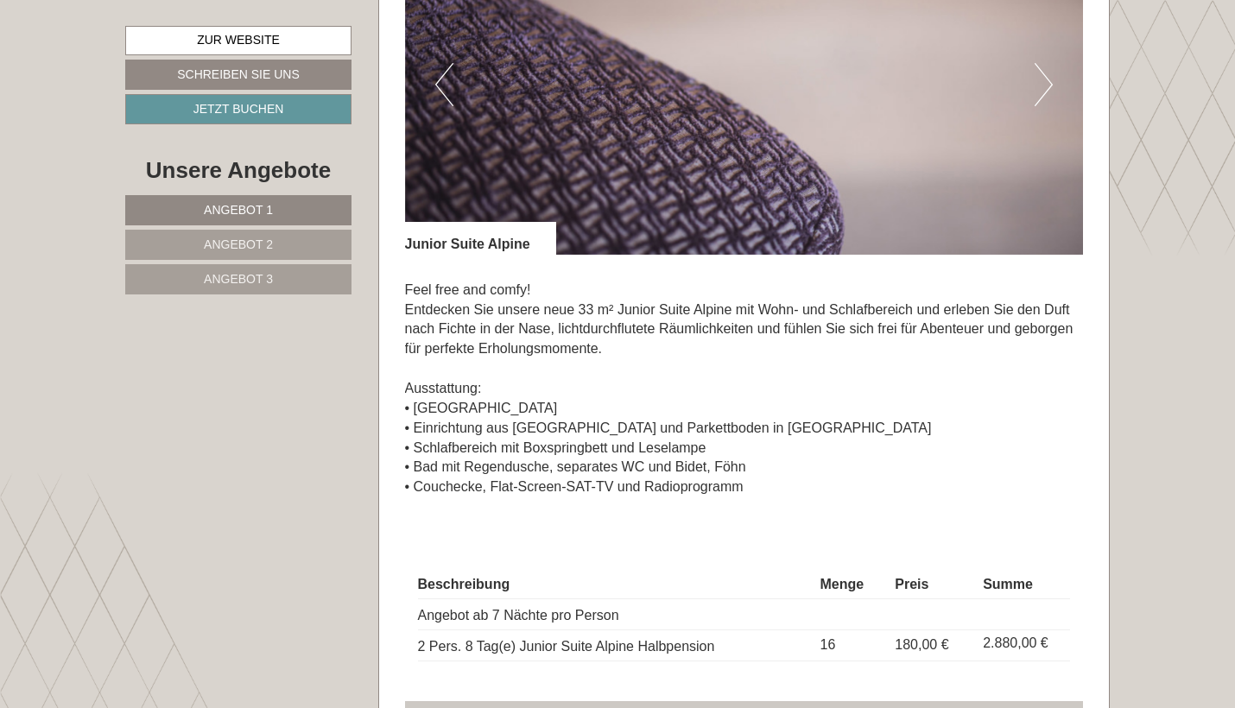
scroll to position [1232, 0]
click at [247, 33] on link "Zur Website" at bounding box center [238, 40] width 226 height 29
